Goal: Task Accomplishment & Management: Manage account settings

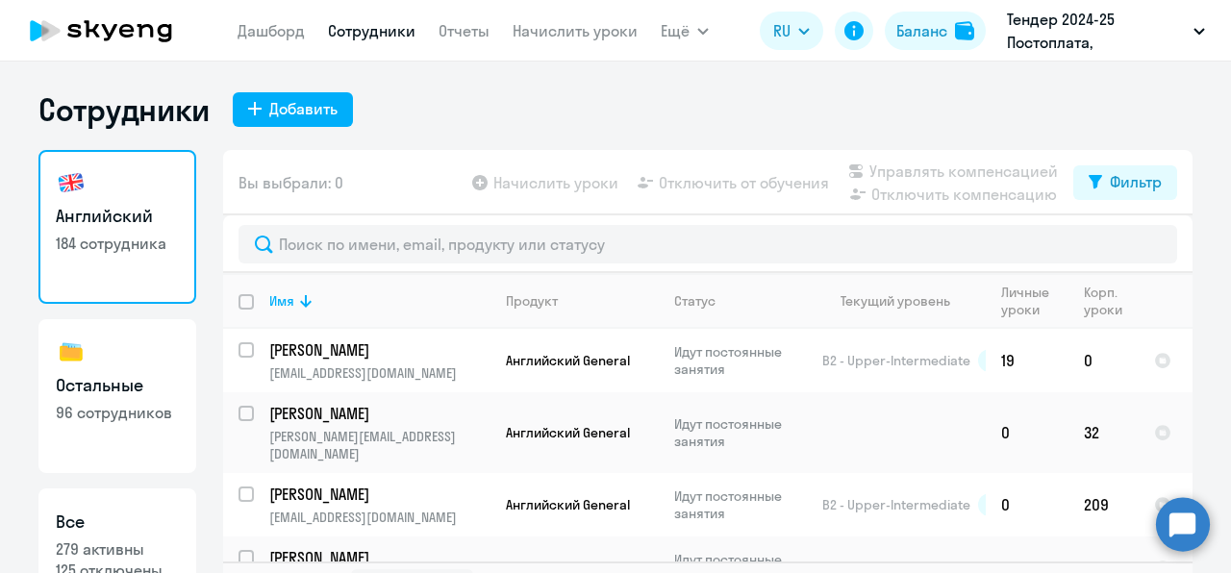
select select "30"
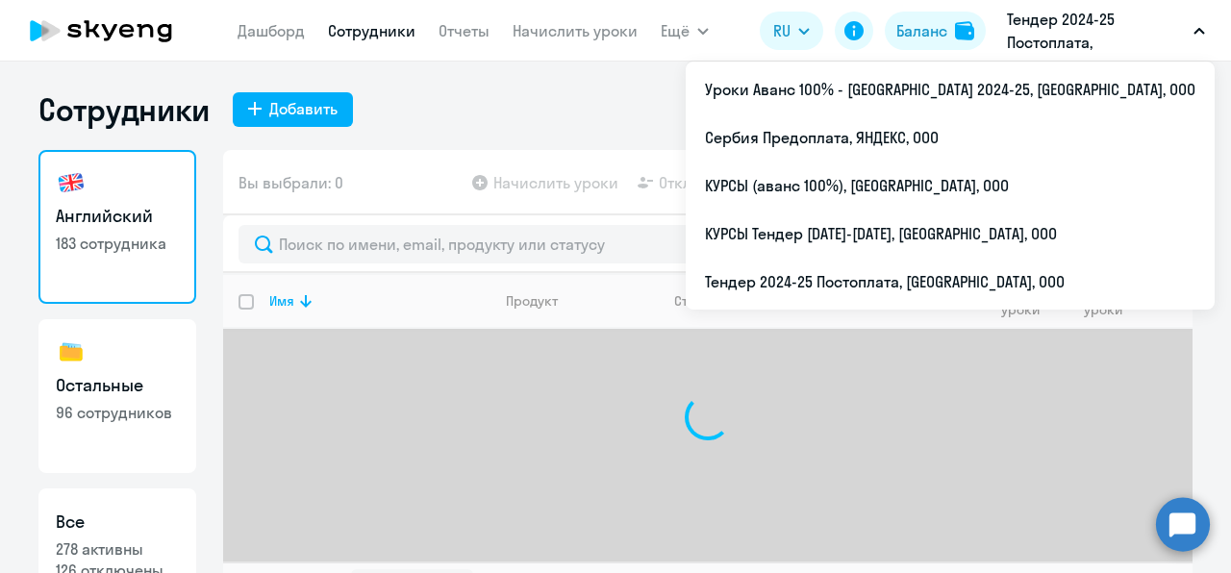
select select "30"
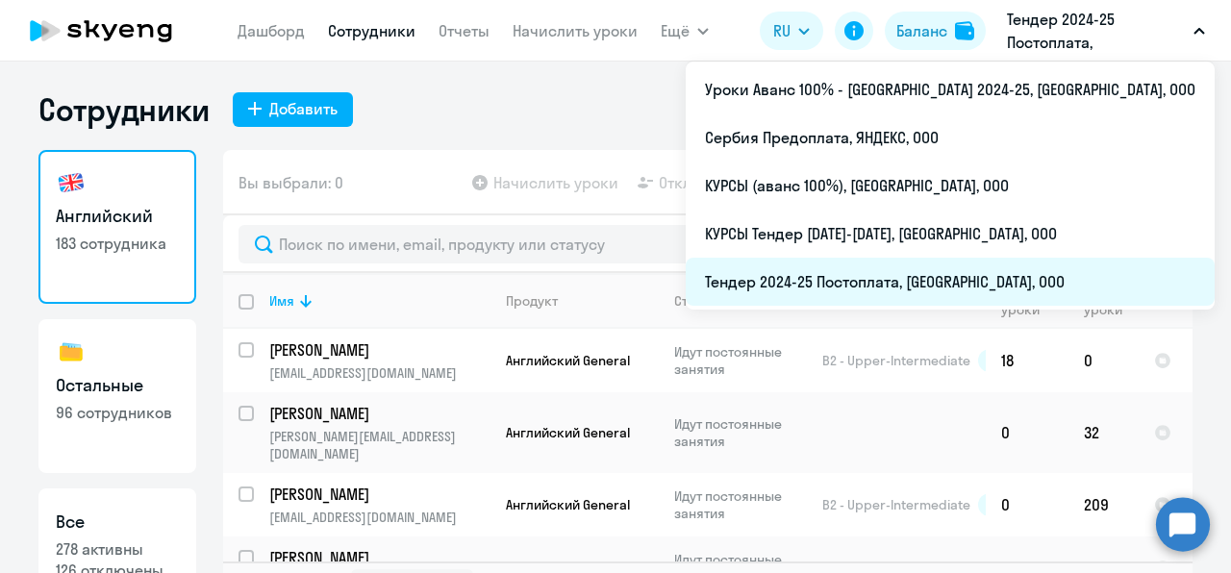
click at [902, 276] on li "Тендер 2024-25 Постоплата, [GEOGRAPHIC_DATA], ООО" at bounding box center [949, 282] width 529 height 48
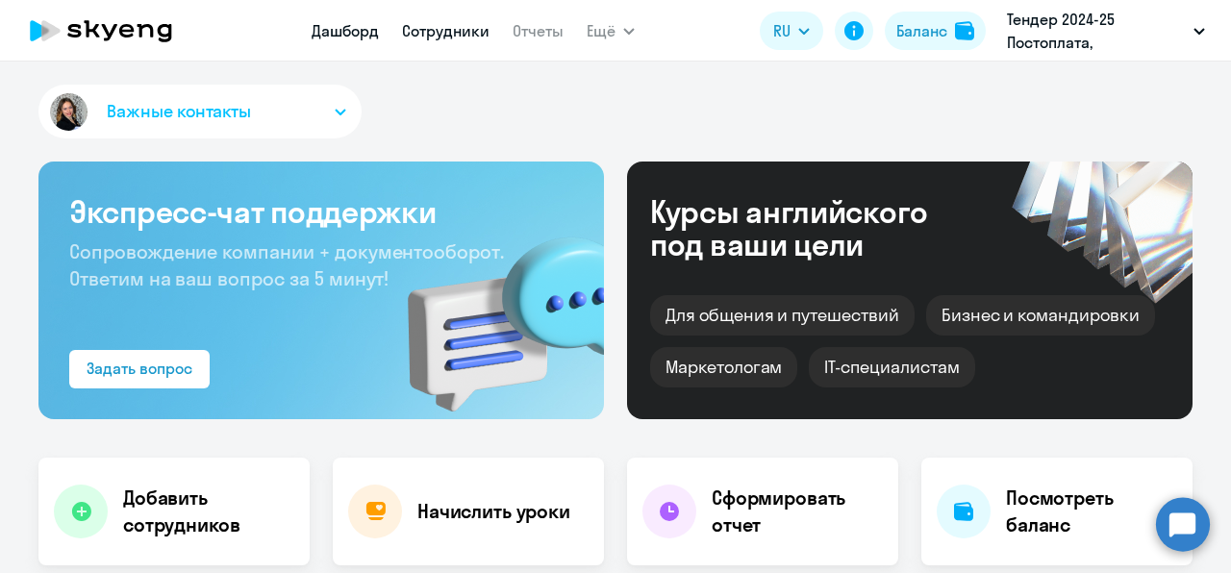
click at [438, 23] on link "Сотрудники" at bounding box center [445, 30] width 87 height 19
select select "30"
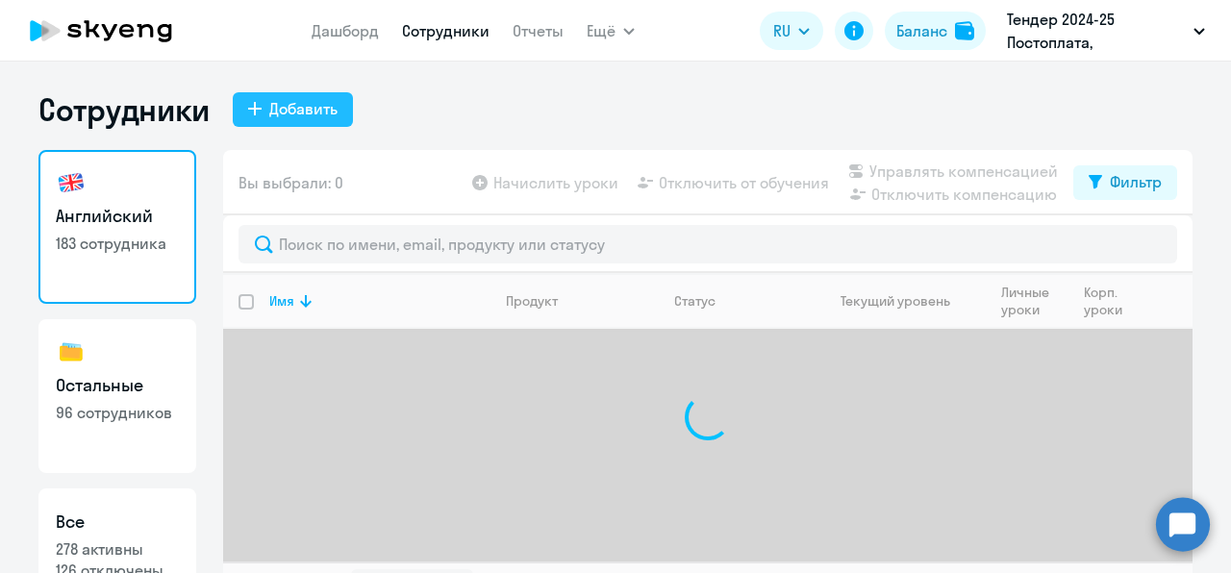
click at [271, 114] on div "Добавить" at bounding box center [303, 108] width 68 height 23
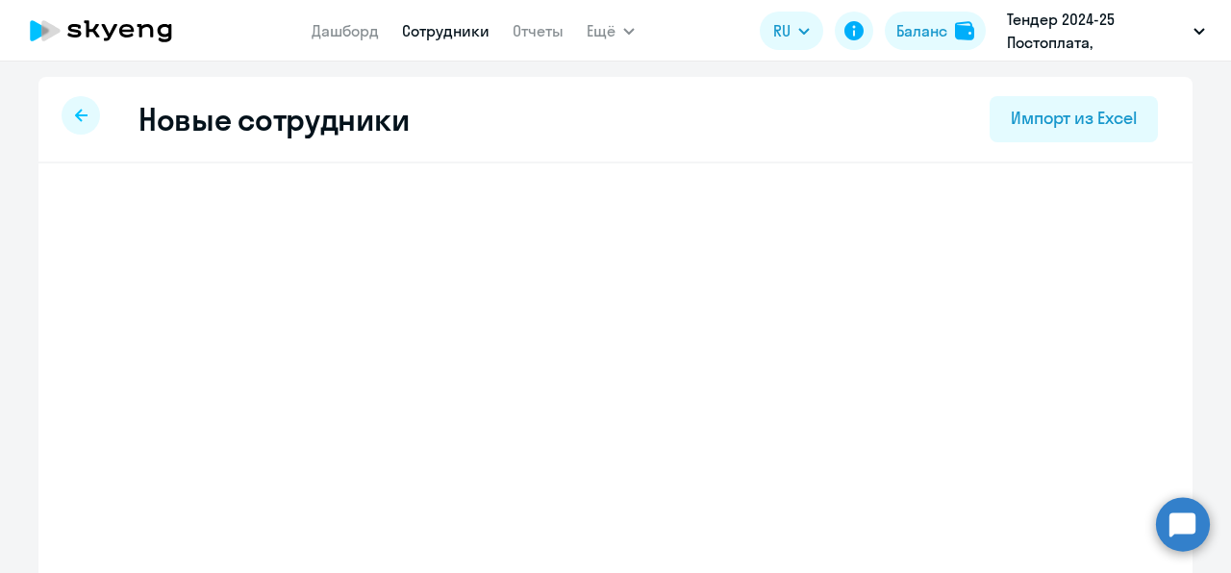
select select "english_adult_not_native_speaker"
select select "3"
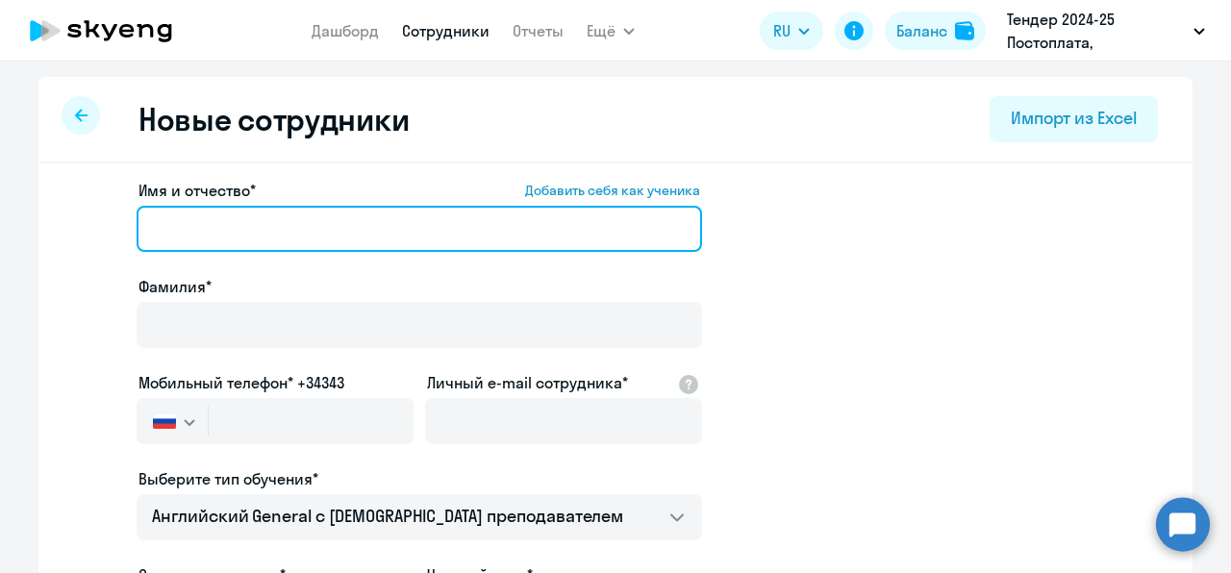
click at [271, 214] on input "Имя и отчество* Добавить себя как ученика" at bounding box center [419, 229] width 565 height 46
type input "Аида"
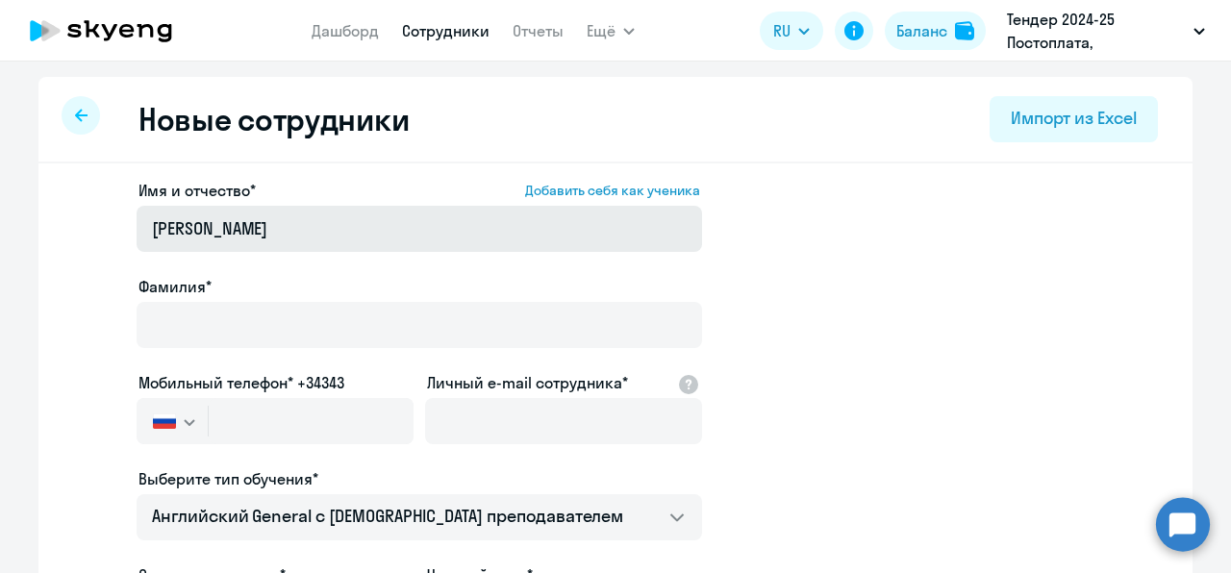
type input "Бароян"
type input "aiiidich@yandex.ru"
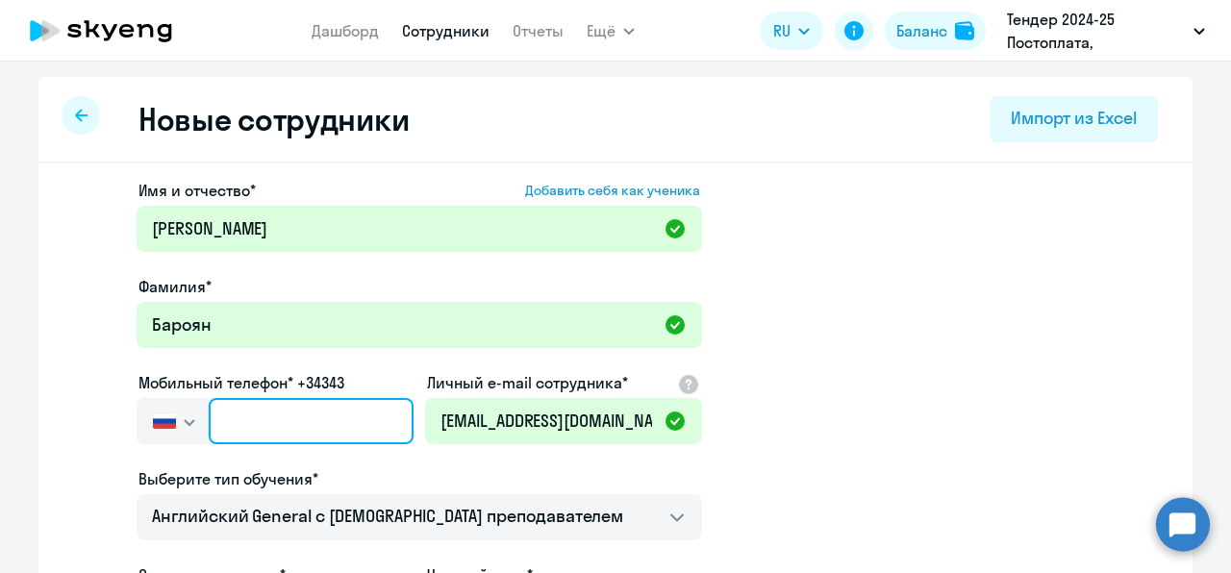
click at [323, 404] on input "text" at bounding box center [311, 421] width 205 height 46
click at [311, 400] on input "text" at bounding box center [311, 421] width 205 height 46
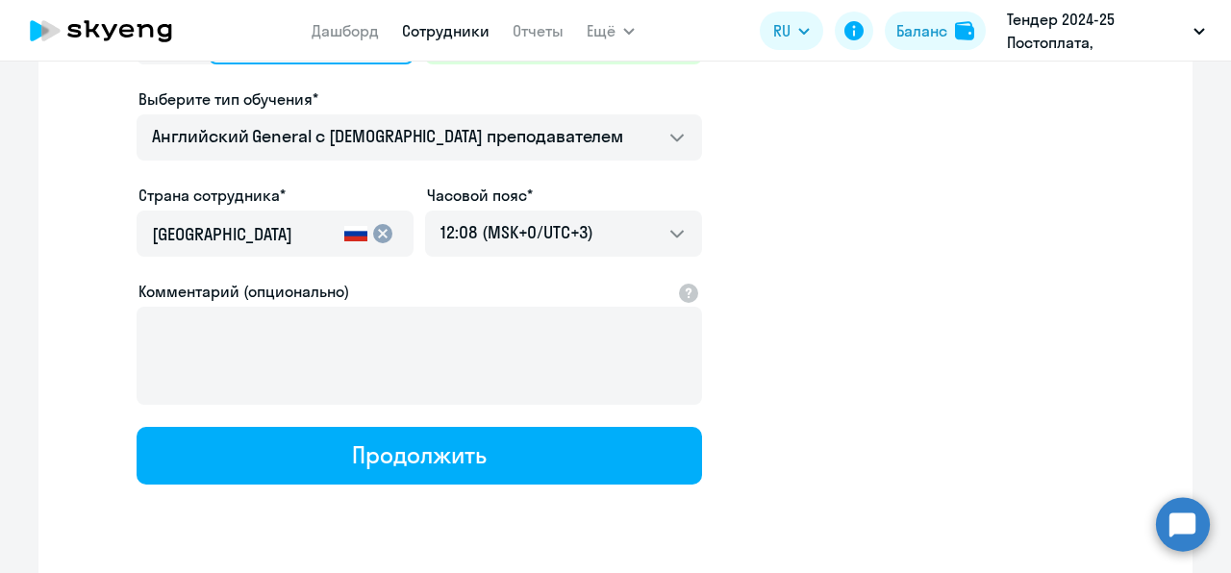
scroll to position [381, 0]
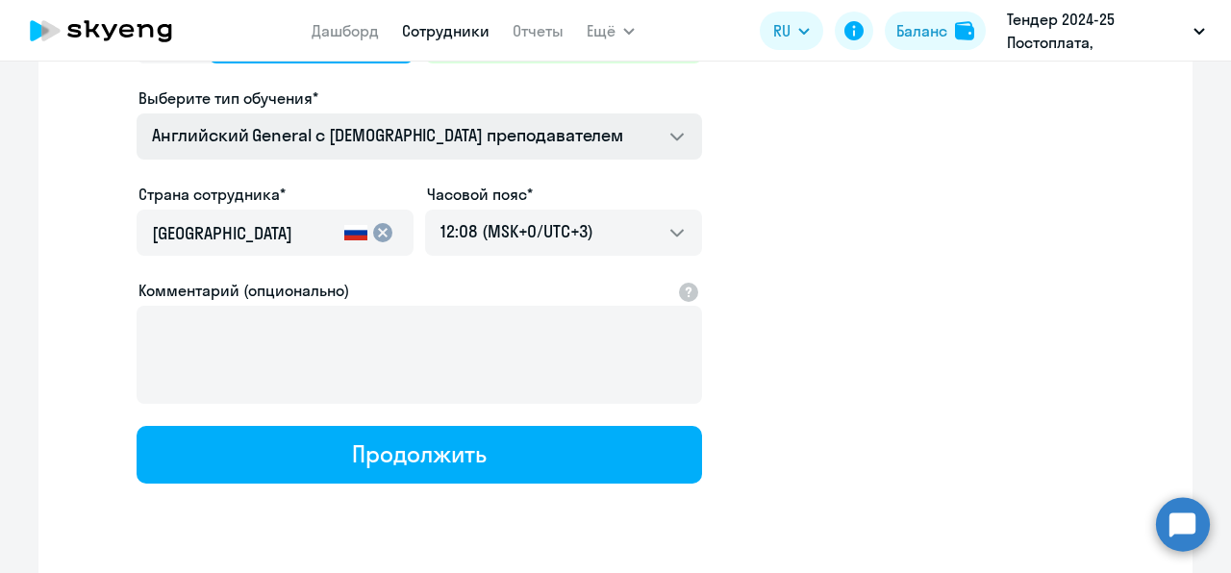
type input "+7 000 000-00-00"
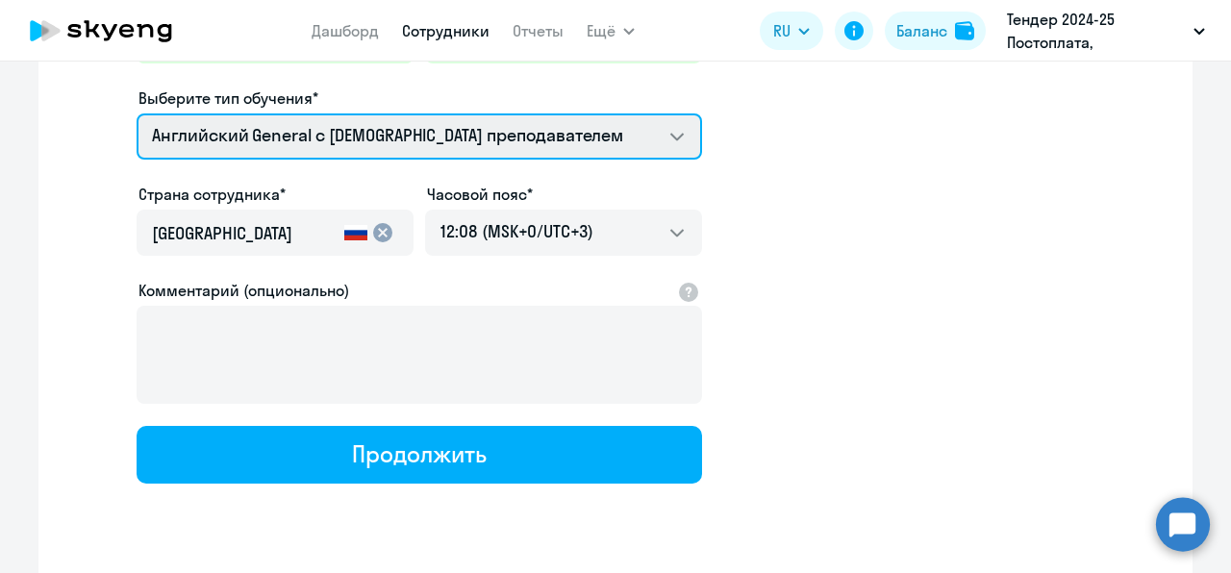
click at [421, 154] on select "Talks 15 минутные разговоры на английском Screening Test Премиум английский с р…" at bounding box center [419, 136] width 565 height 46
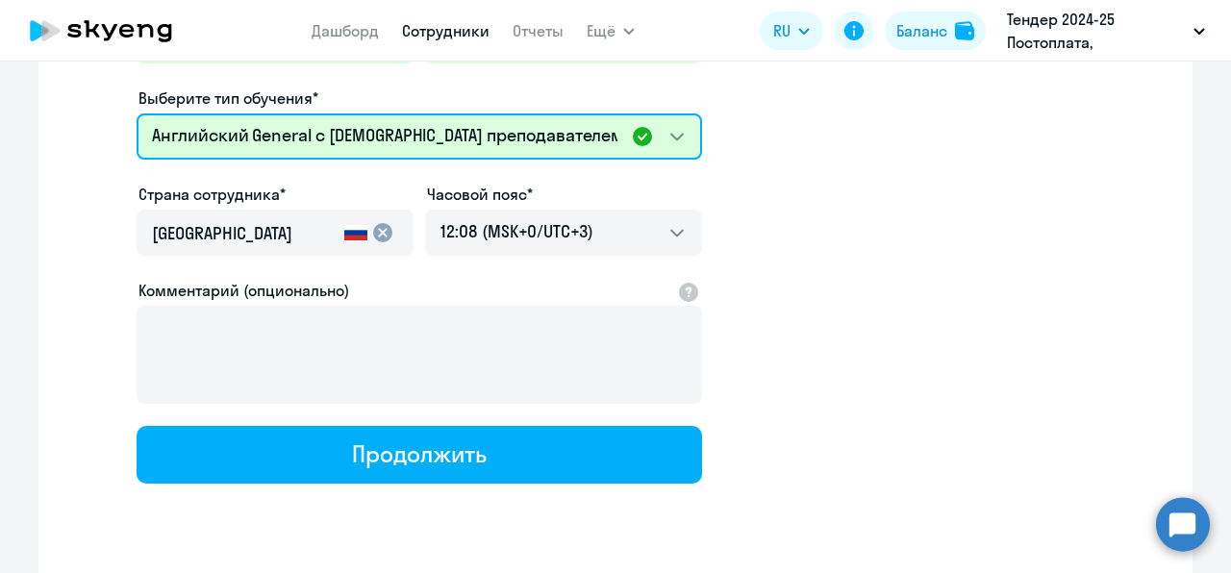
click at [671, 138] on select "Talks 15 минутные разговоры на английском Screening Test Премиум английский с р…" at bounding box center [419, 136] width 565 height 46
click at [335, 156] on select "Talks 15 минутные разговоры на английском Screening Test Премиум английский с р…" at bounding box center [419, 136] width 565 height 46
click at [137, 113] on select "Talks 15 минутные разговоры на английском Screening Test Премиум английский с р…" at bounding box center [419, 136] width 565 height 46
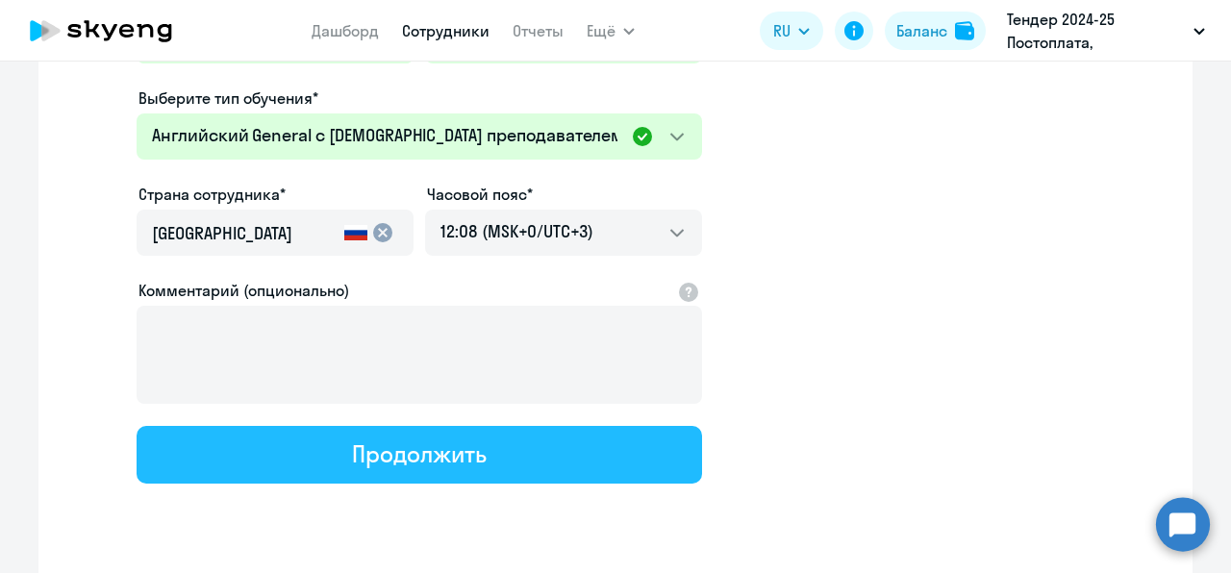
click at [373, 453] on div "Продолжить" at bounding box center [419, 453] width 134 height 31
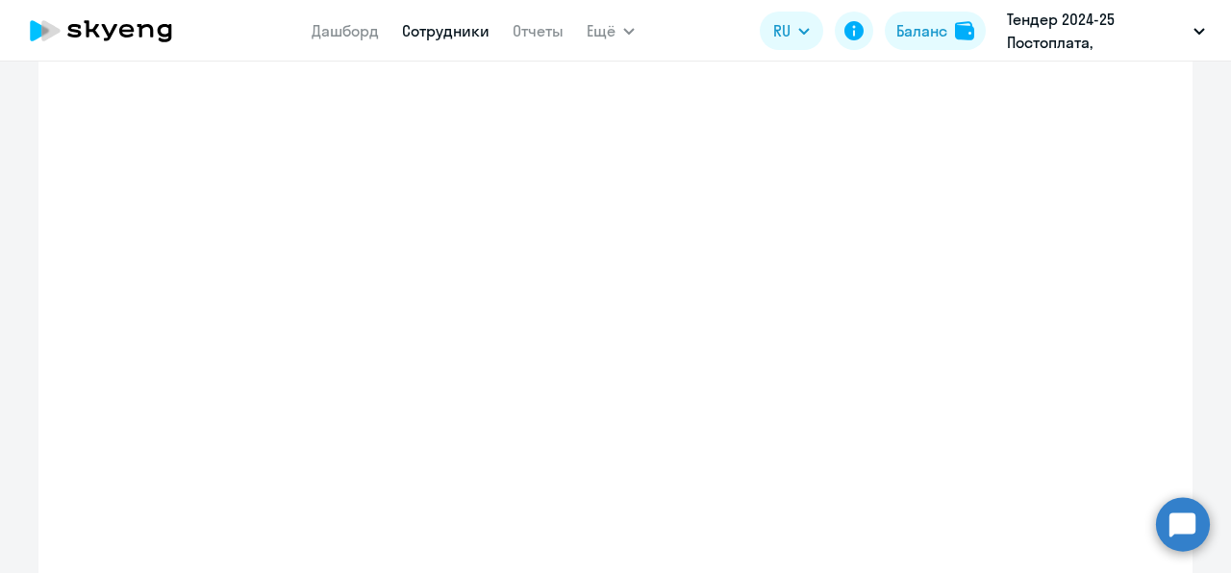
select select "english_adult_not_native_speaker"
select select "3"
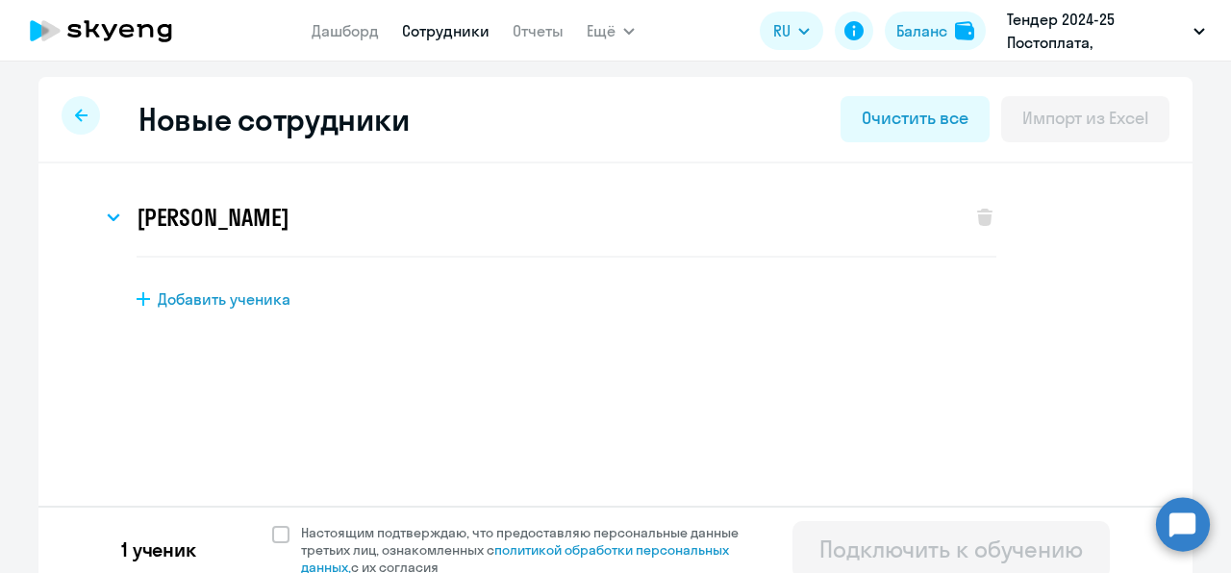
click at [287, 520] on div "1 ученик Настоящим подтверждаю, что предоставляю персональные данные третьих ли…" at bounding box center [615, 549] width 1154 height 87
click at [289, 527] on span "Настоящим подтверждаю, что предоставляю персональные данные третьих лиц, ознако…" at bounding box center [525, 550] width 472 height 52
click at [272, 524] on input "Настоящим подтверждаю, что предоставляю персональные данные третьих лиц, ознако…" at bounding box center [271, 523] width 1 height 1
checkbox input "true"
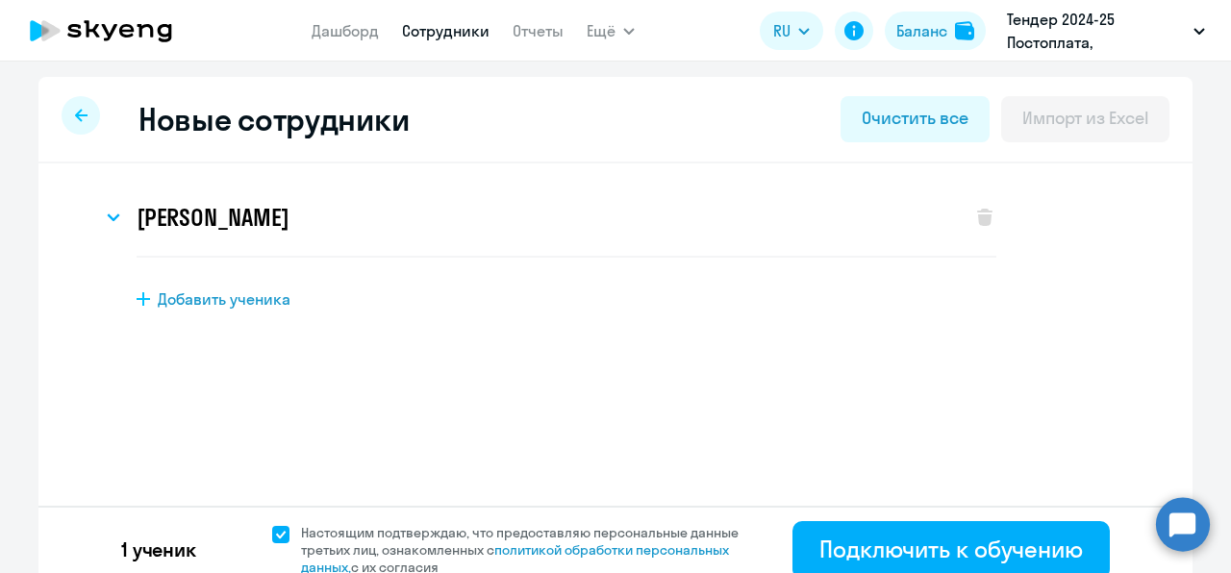
click at [444, 37] on link "Сотрудники" at bounding box center [445, 30] width 87 height 19
select select "30"
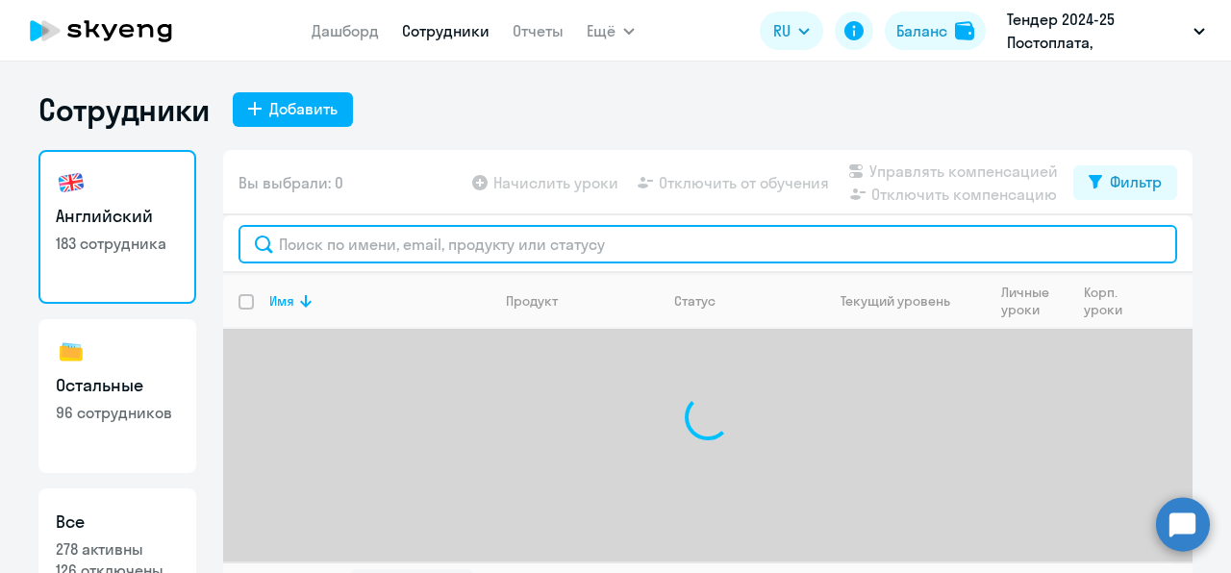
click at [402, 250] on input "text" at bounding box center [707, 244] width 938 height 38
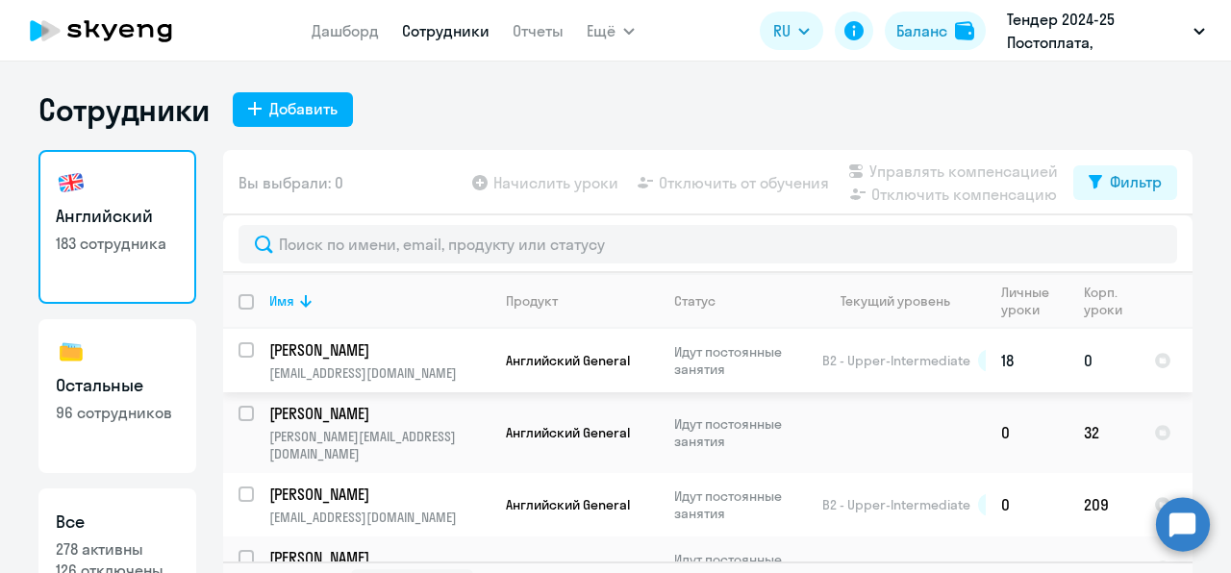
click at [292, 363] on td "Яныгин Егор egoryanygin@yandex-team.ru" at bounding box center [372, 360] width 236 height 63
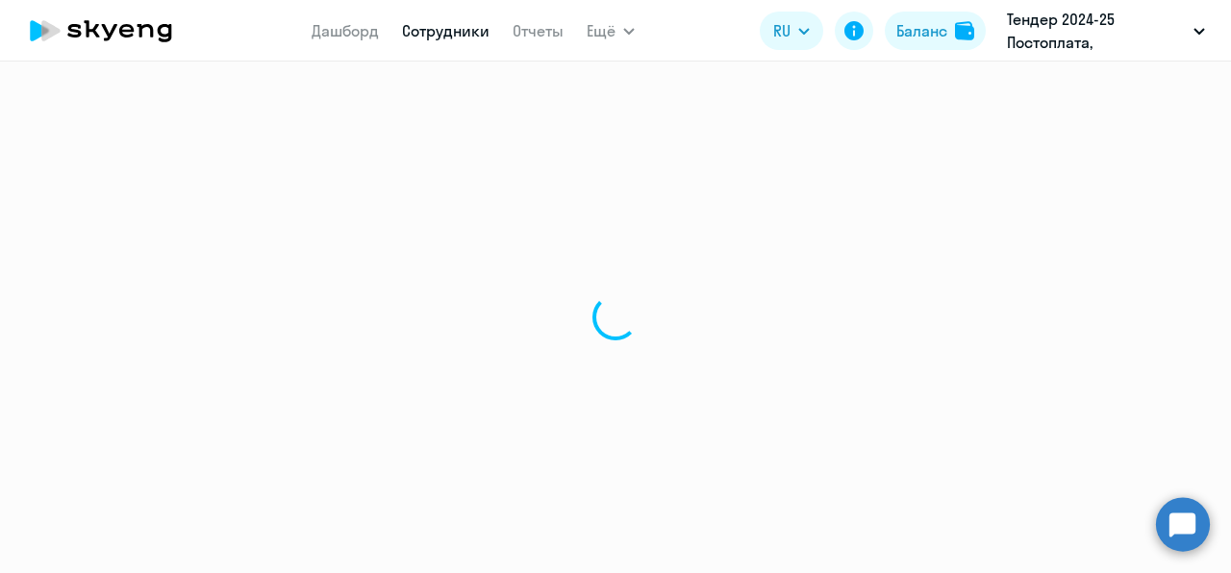
select select "english"
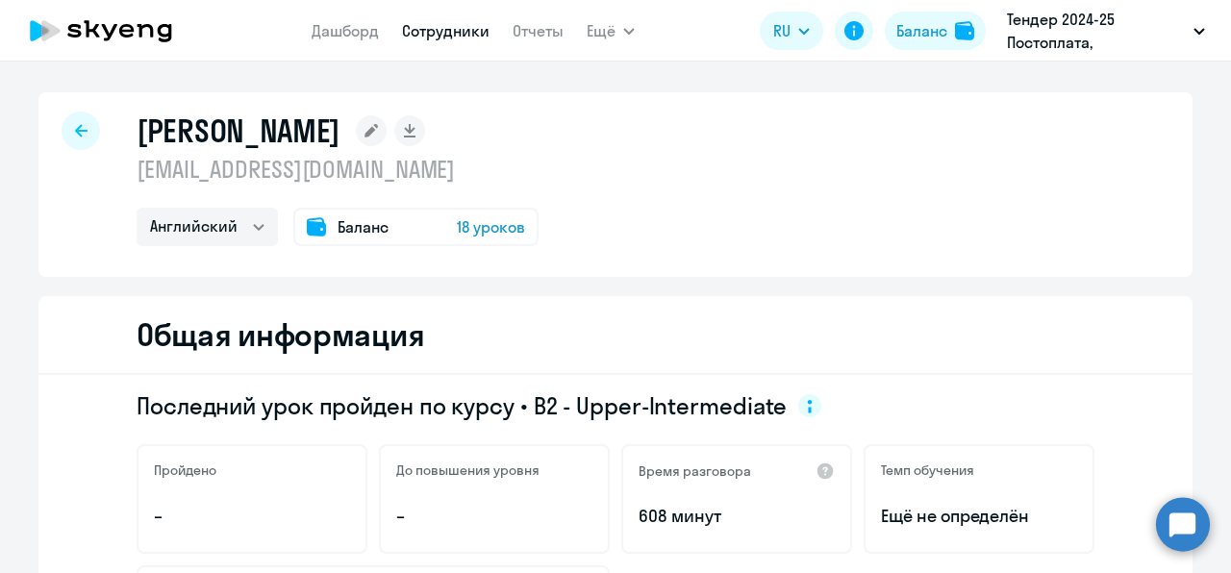
click at [472, 235] on span "18 уроков" at bounding box center [491, 226] width 68 height 23
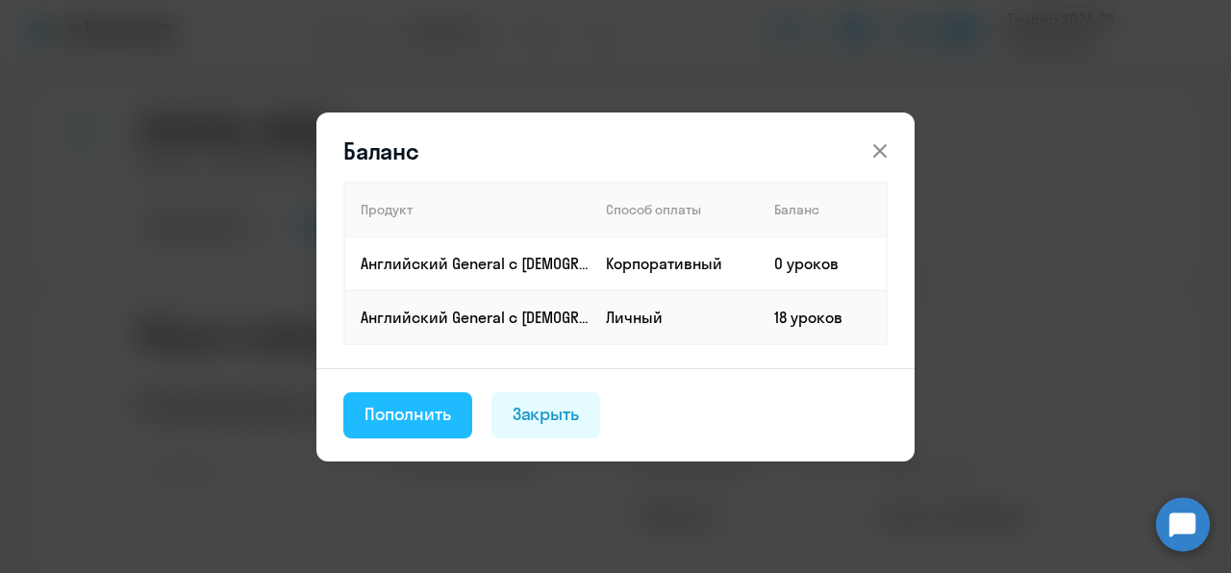
click at [409, 420] on div "Пополнить" at bounding box center [407, 414] width 87 height 25
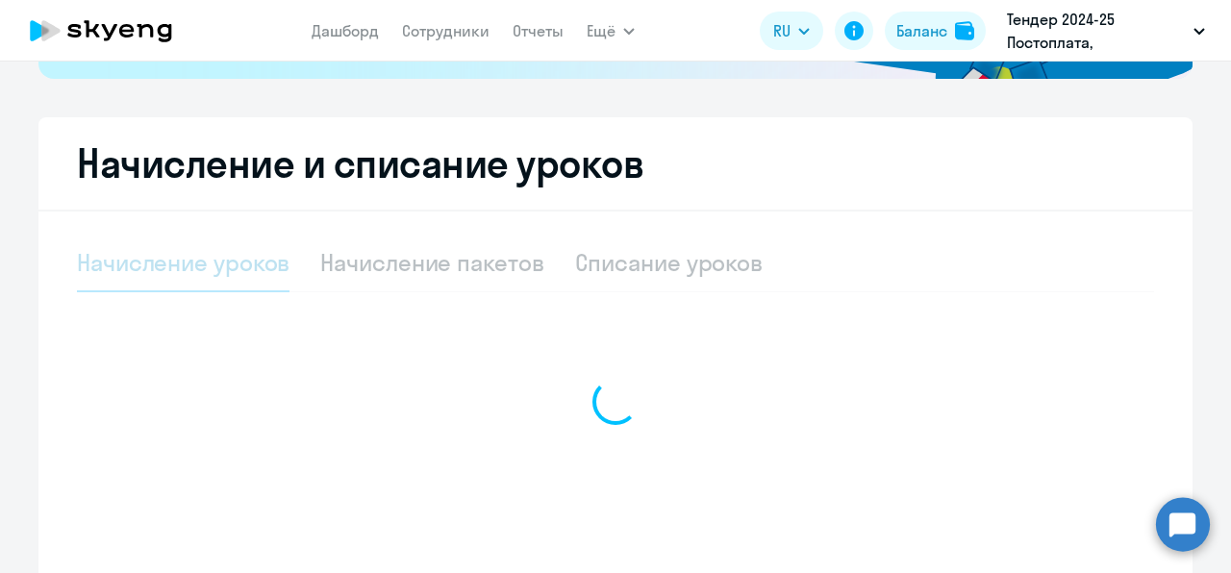
scroll to position [473, 0]
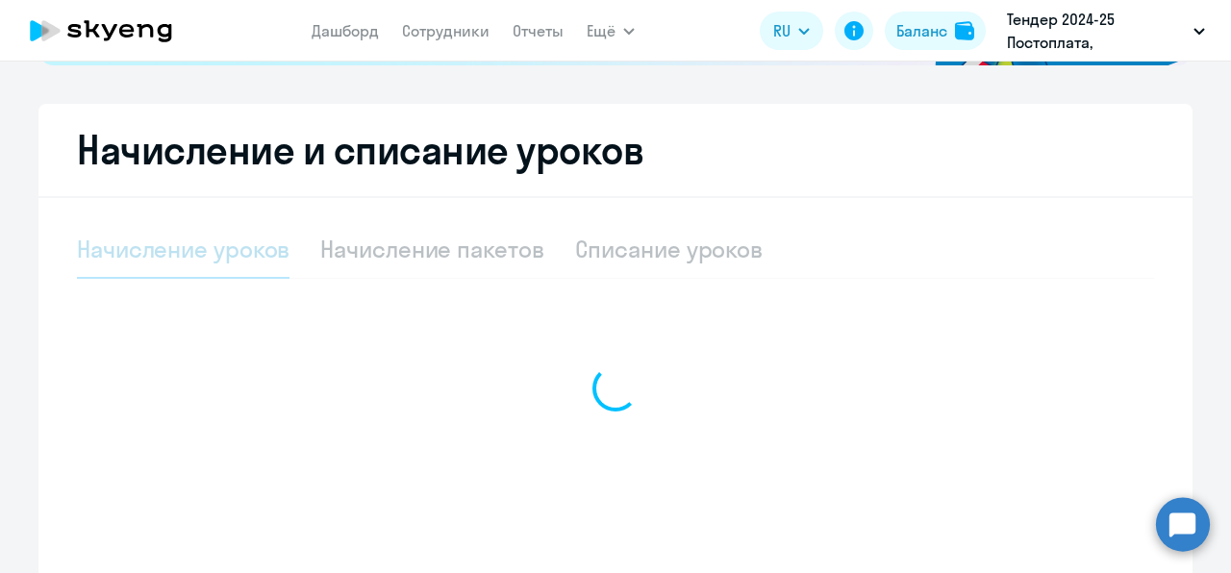
select select "10"
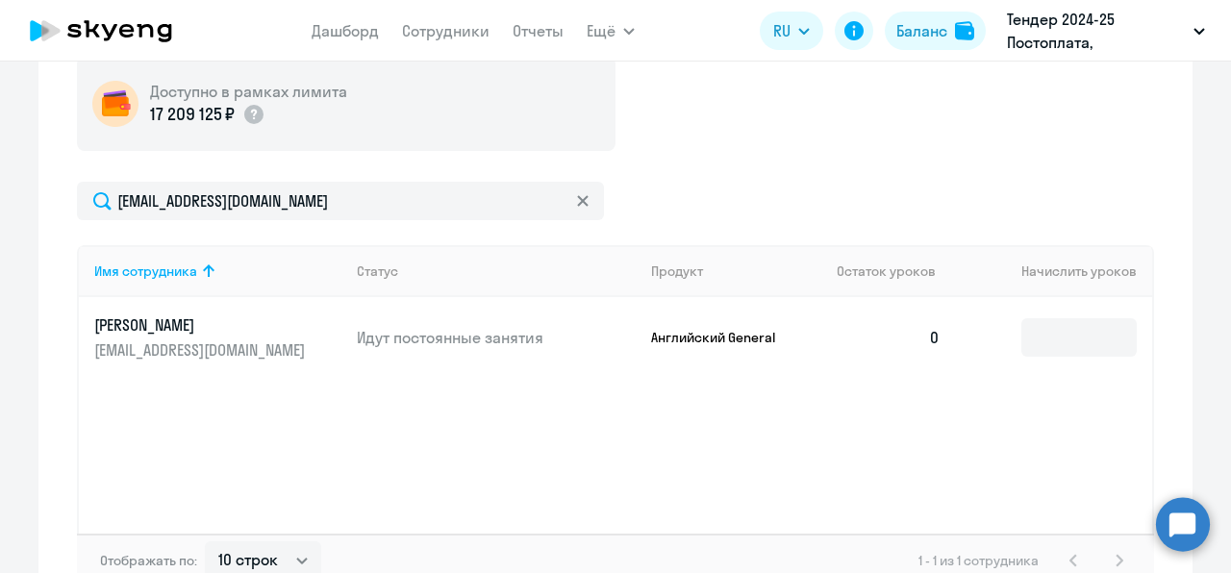
scroll to position [719, 0]
click at [1039, 338] on input at bounding box center [1078, 336] width 115 height 38
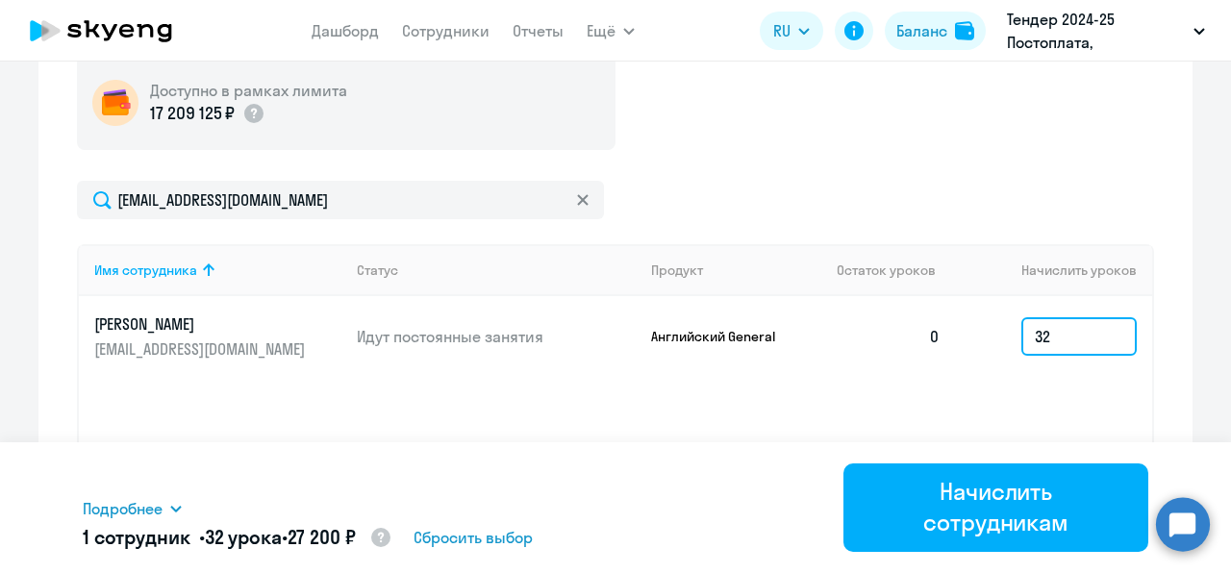
type input "32"
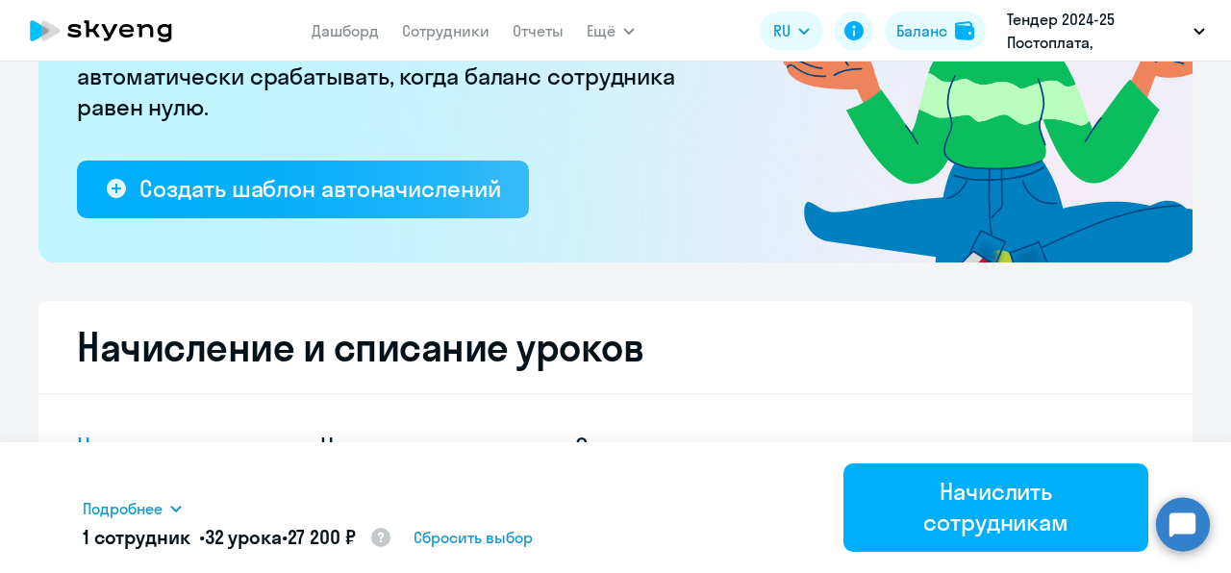
scroll to position [240, 0]
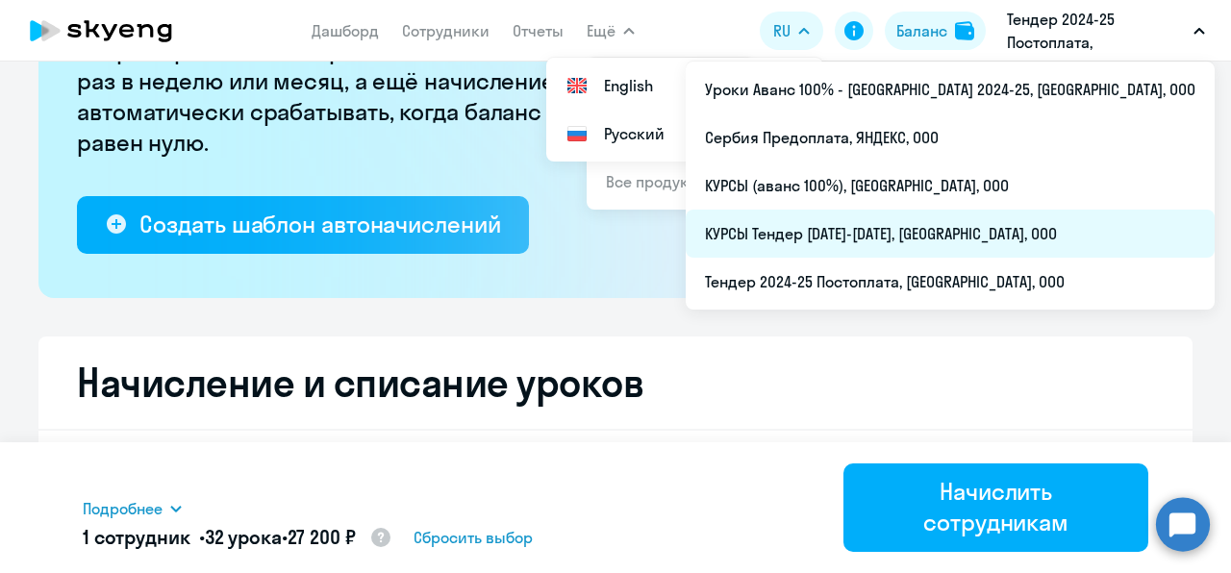
click at [998, 236] on li "КУРСЫ Тендер 2024-2025, ЯНДЕКС, ООО" at bounding box center [949, 234] width 529 height 48
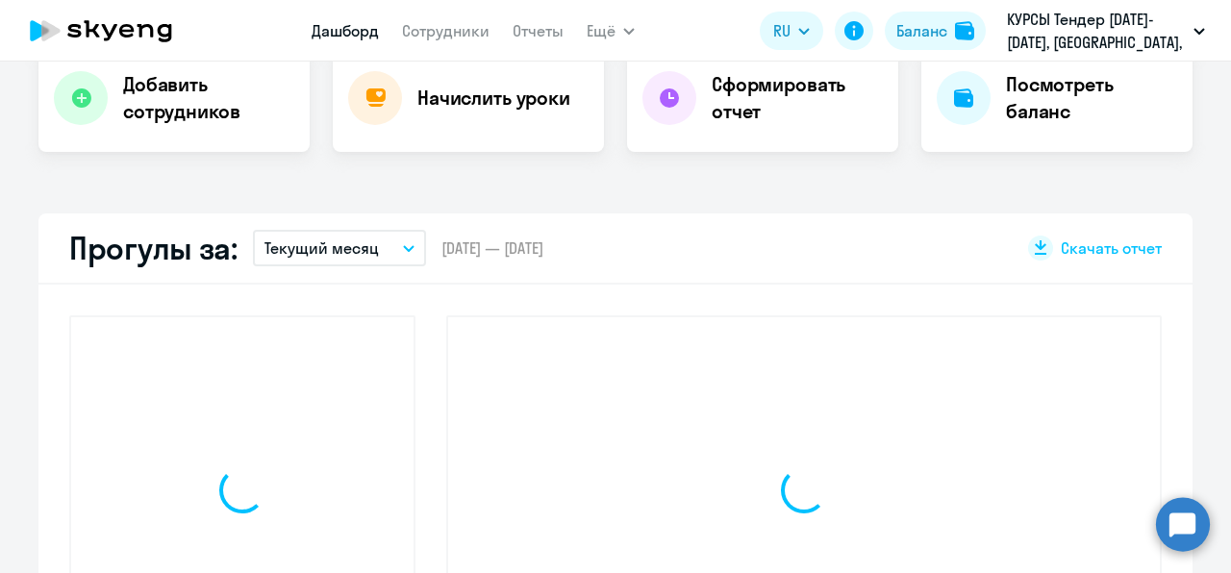
scroll to position [413, 0]
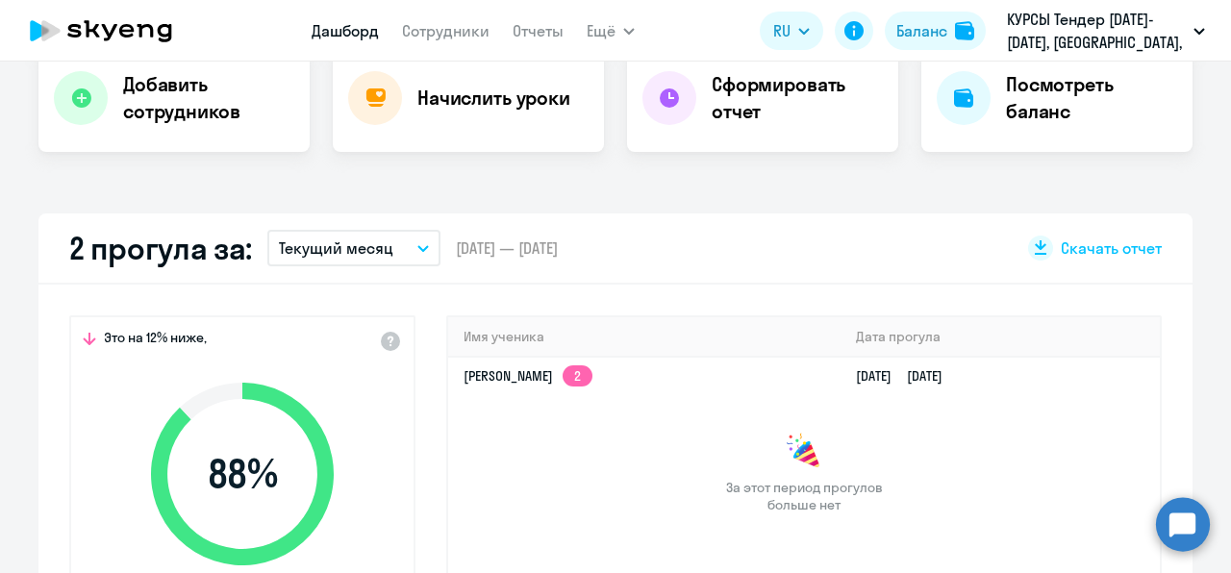
select select "30"
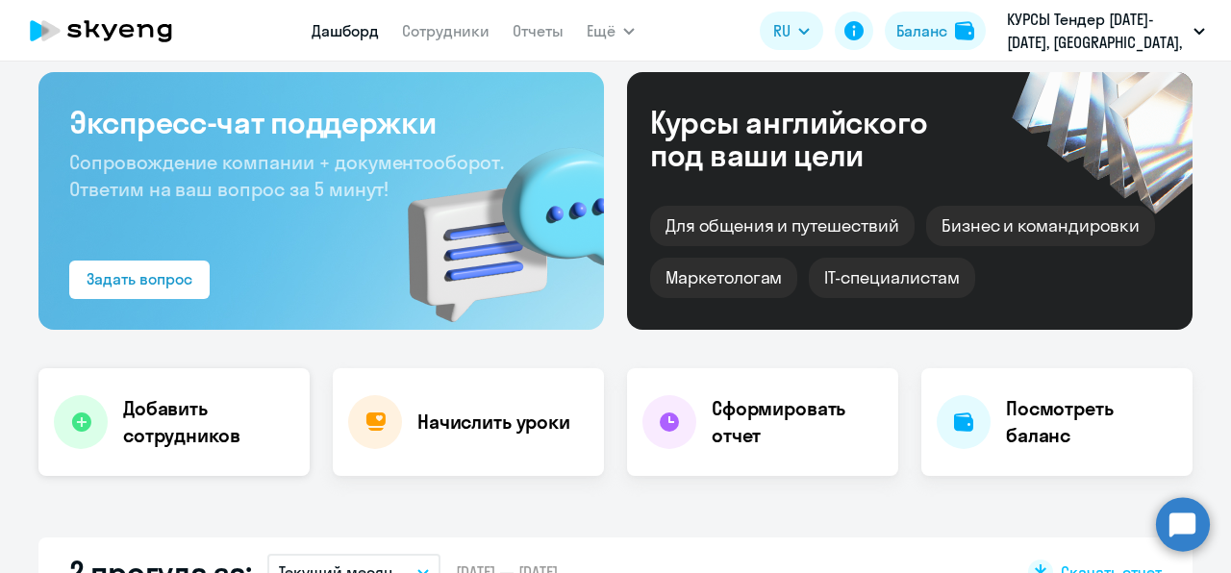
click at [163, 436] on h4 "Добавить сотрудников" at bounding box center [208, 422] width 171 height 54
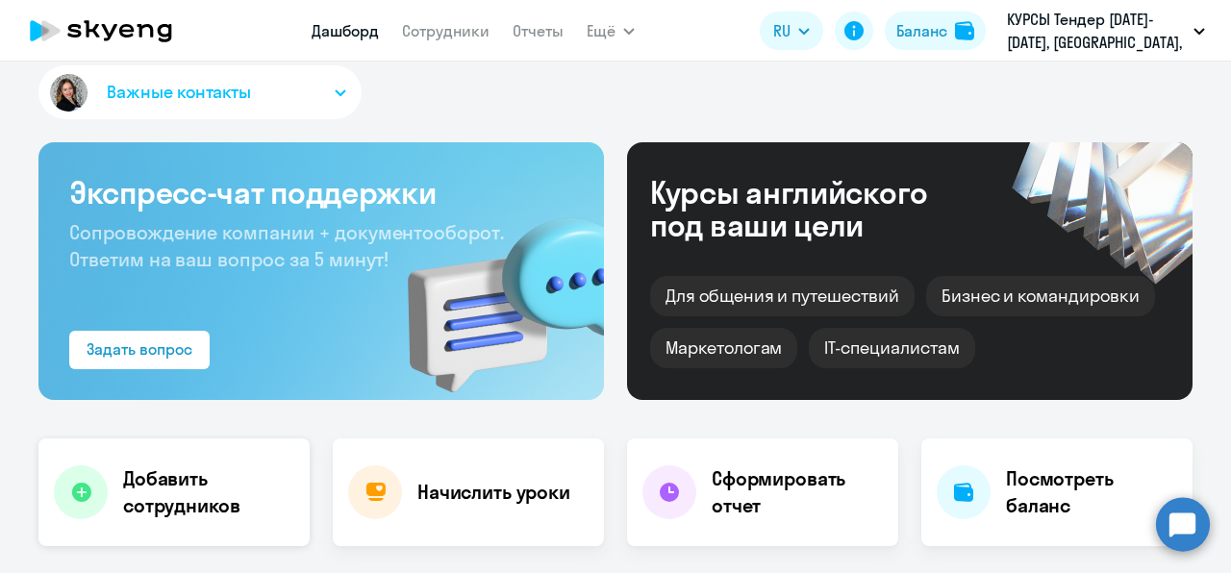
select select "screening_test"
select select "3"
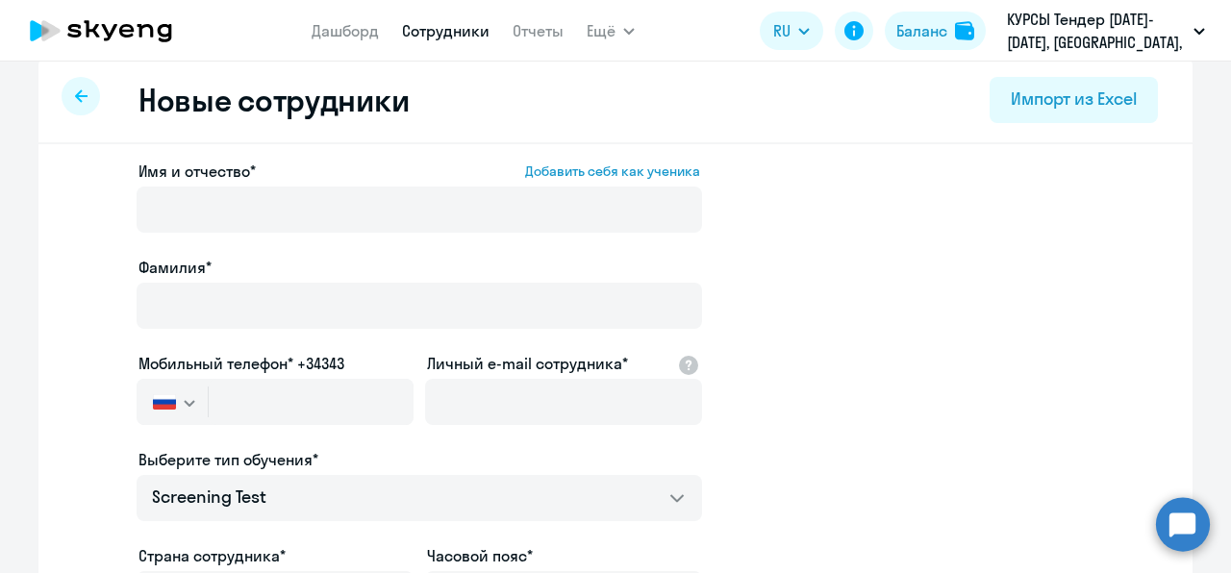
click at [86, 100] on div at bounding box center [81, 96] width 38 height 38
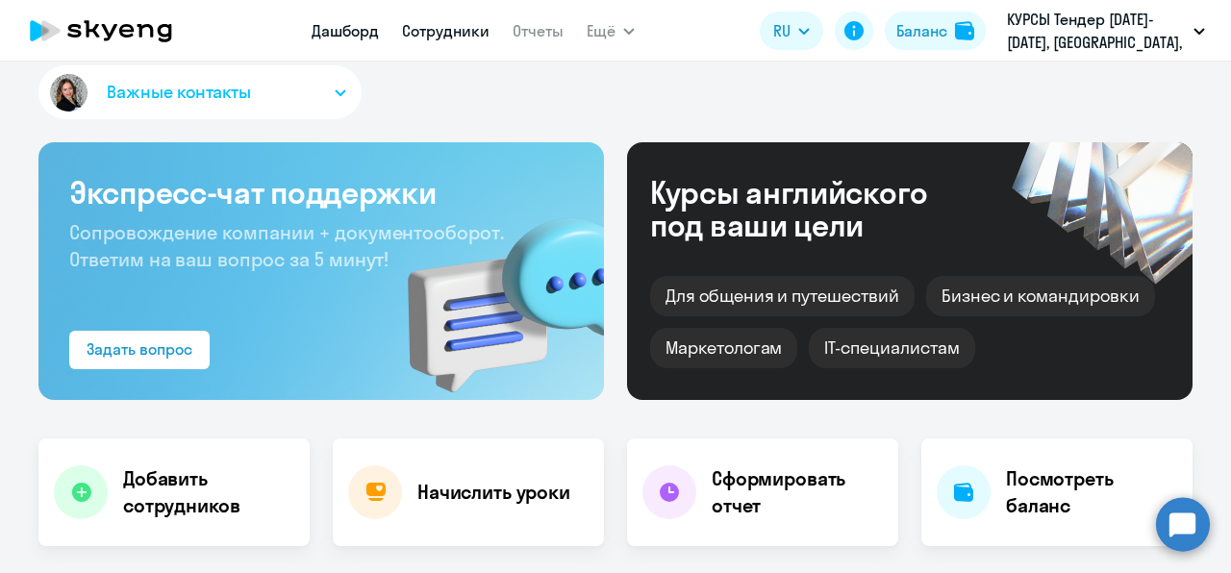
select select "30"
click at [437, 40] on app-menu-item-link "Сотрудники" at bounding box center [445, 31] width 87 height 24
click at [436, 34] on link "Сотрудники" at bounding box center [445, 30] width 87 height 19
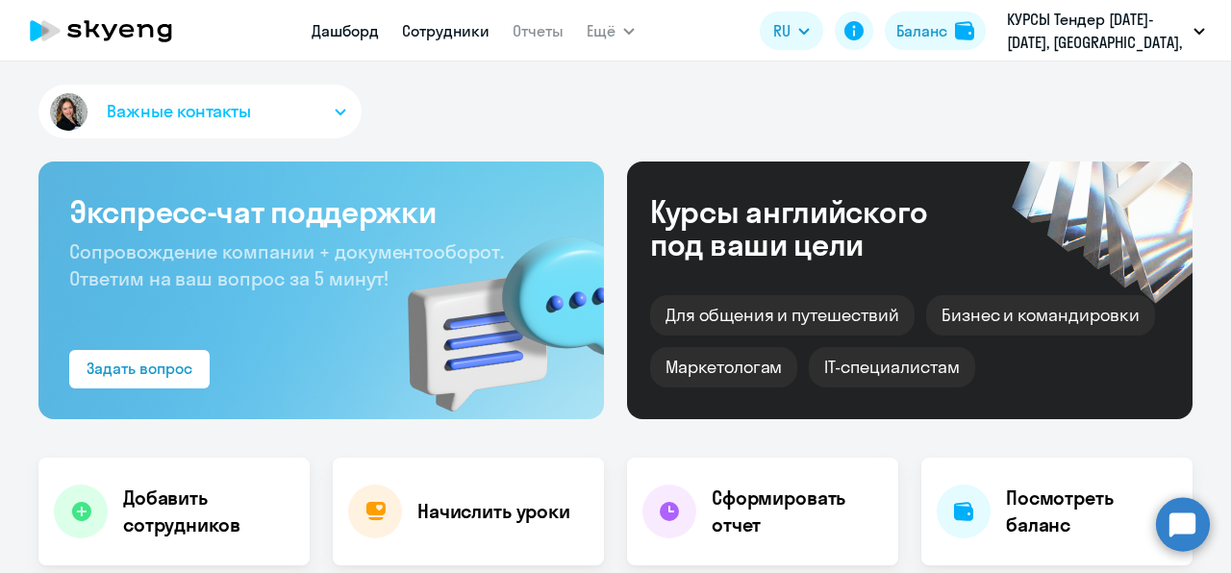
select select "30"
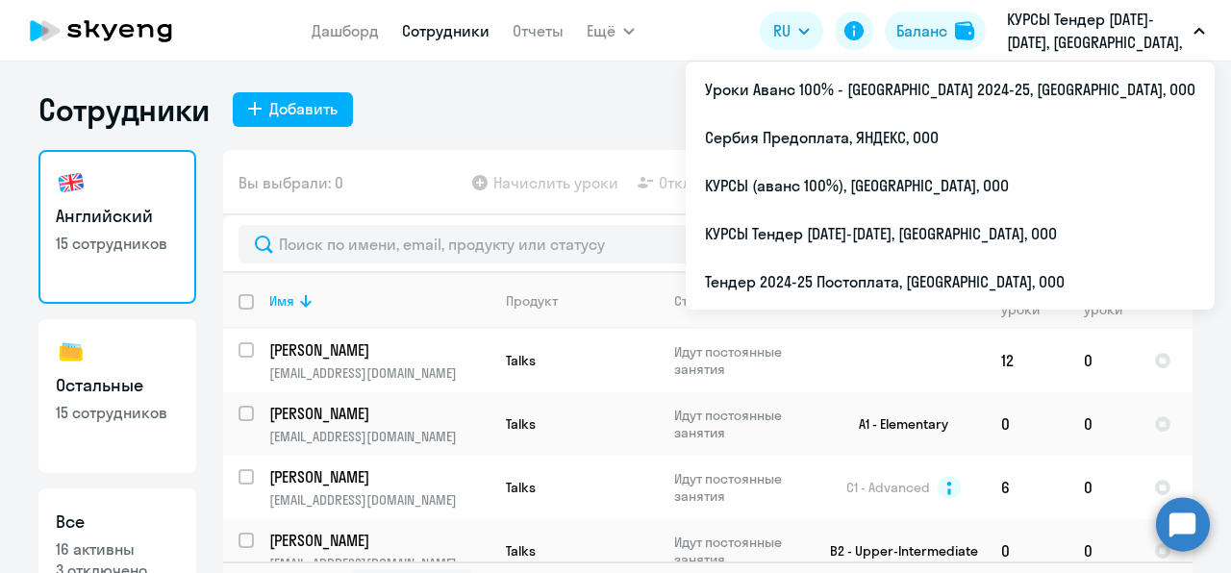
click at [1040, 35] on p "КУРСЫ Тендер 2024-2025, ЯНДЕКС, ООО" at bounding box center [1096, 31] width 179 height 46
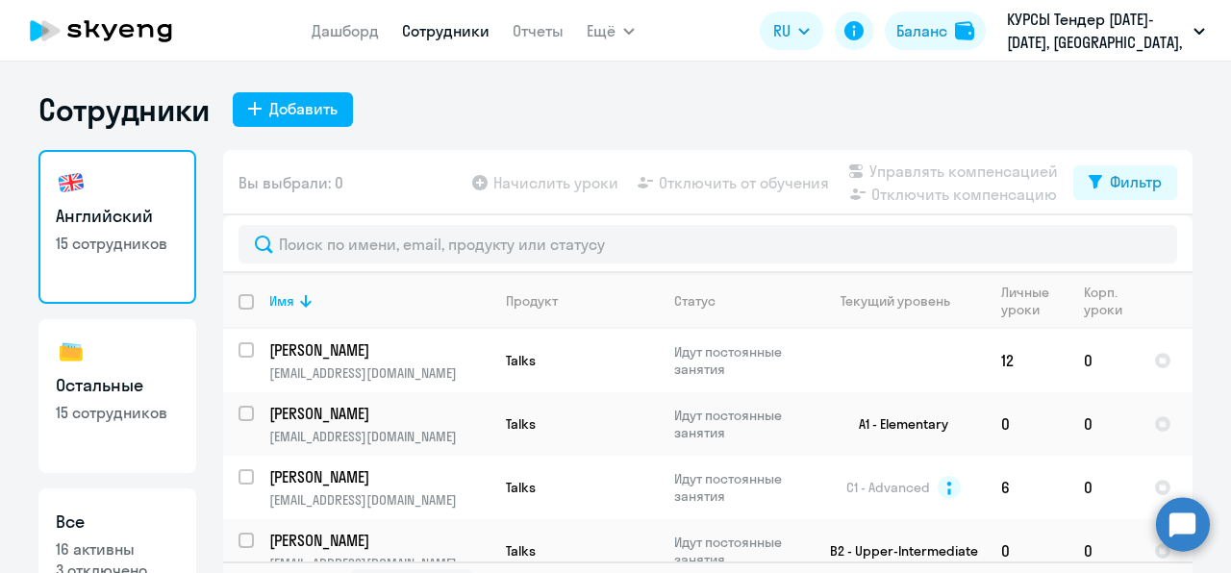
click at [1040, 35] on p "КУРСЫ Тендер 2024-2025, ЯНДЕКС, ООО" at bounding box center [1096, 31] width 179 height 46
click at [1183, 536] on circle at bounding box center [1183, 524] width 54 height 54
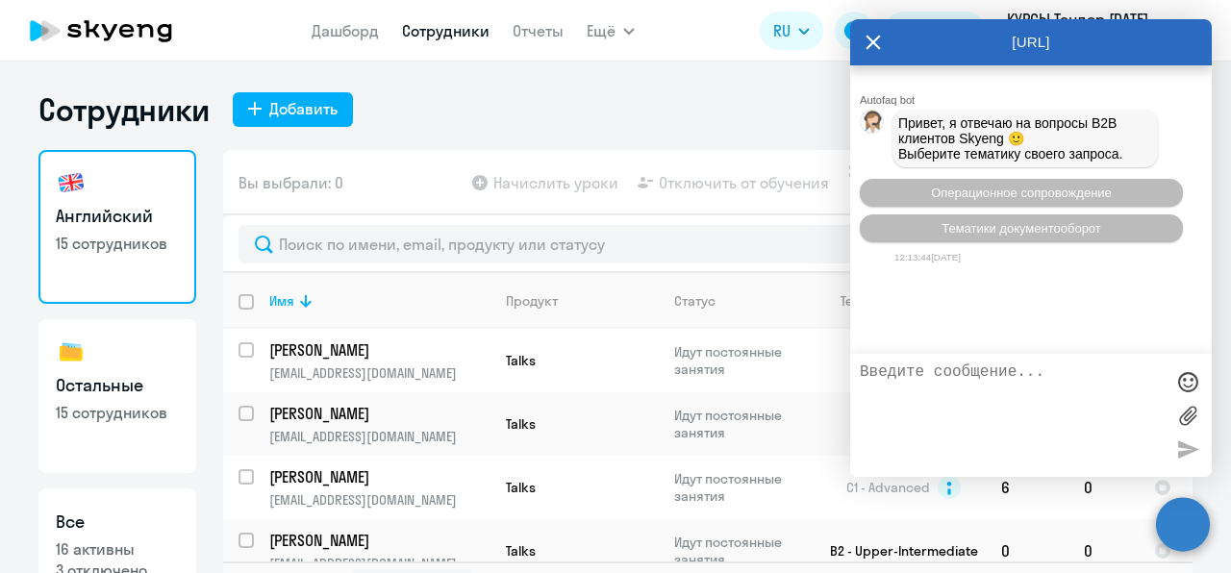
click at [1183, 537] on circle at bounding box center [1183, 524] width 54 height 54
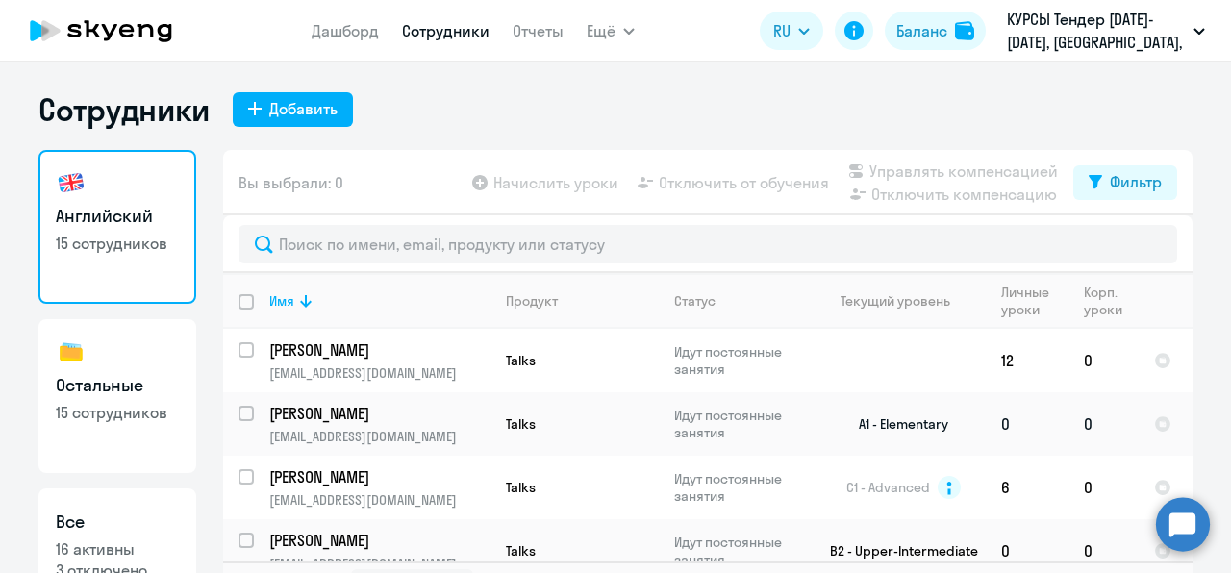
drag, startPoint x: 1183, startPoint y: 537, endPoint x: 998, endPoint y: 425, distance: 217.0
click at [1054, 482] on body "Дашборд Сотрудники Отчеты Ещё Начислить уроки Документооборот Все продукты Дашб…" at bounding box center [615, 286] width 1231 height 573
